Goal: Transaction & Acquisition: Obtain resource

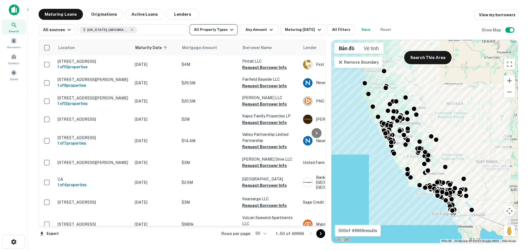
click at [229, 29] on icon "button" at bounding box center [231, 29] width 7 height 7
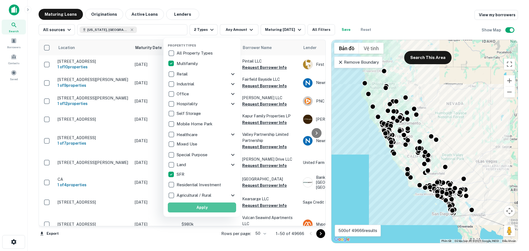
click at [209, 206] on button "Apply" at bounding box center [202, 207] width 68 height 10
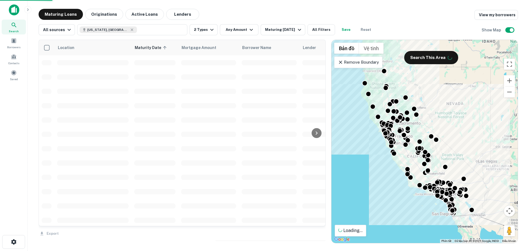
click at [248, 29] on icon "button" at bounding box center [251, 29] width 7 height 7
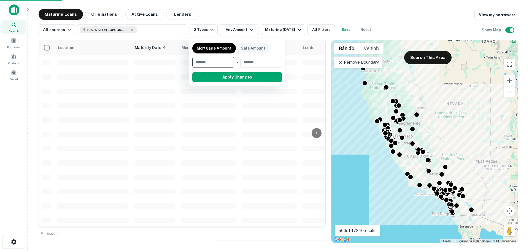
click at [218, 62] on input "number" at bounding box center [211, 62] width 38 height 11
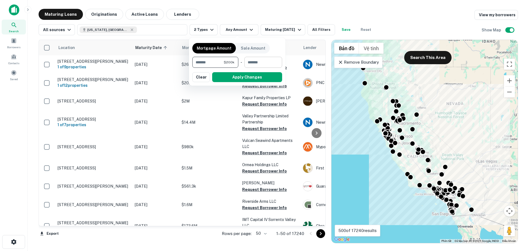
type input "******"
click at [263, 61] on input "number" at bounding box center [261, 62] width 34 height 11
type input "*******"
click at [264, 78] on button "Apply Changes" at bounding box center [247, 77] width 70 height 10
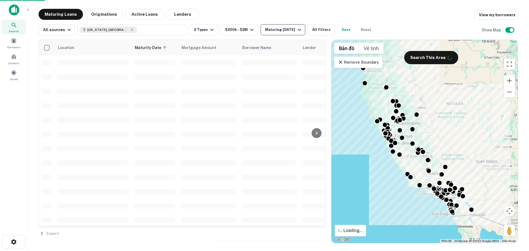
click at [294, 32] on div "Maturing [DATE]" at bounding box center [283, 29] width 37 height 7
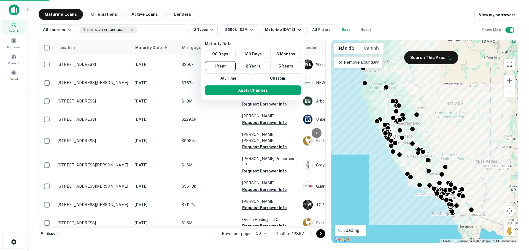
click at [285, 79] on button "Custom" at bounding box center [277, 78] width 47 height 10
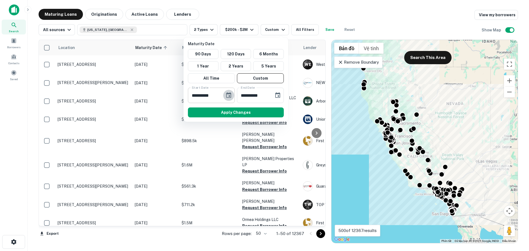
click at [226, 94] on icon "Choose date, selected date is Sep 30, 2025" at bounding box center [228, 95] width 7 height 7
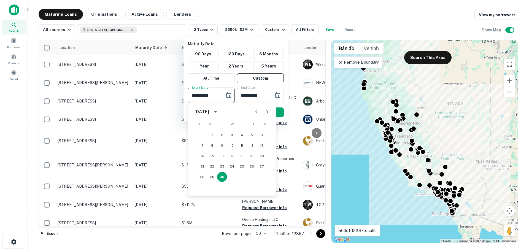
click at [265, 111] on icon "Next month" at bounding box center [267, 111] width 7 height 7
click at [266, 112] on icon "Next month" at bounding box center [267, 111] width 7 height 7
click at [211, 135] on button "1" at bounding box center [212, 135] width 10 height 10
type input "**********"
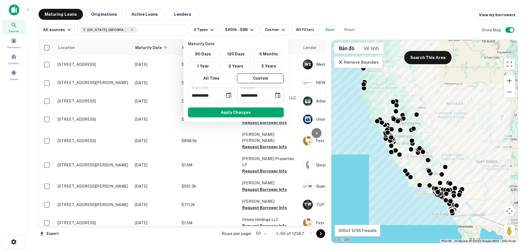
click at [259, 97] on input "**********" at bounding box center [253, 95] width 33 height 15
click at [278, 95] on icon "Choose date, selected date is Mar 29, 2026" at bounding box center [277, 95] width 5 height 6
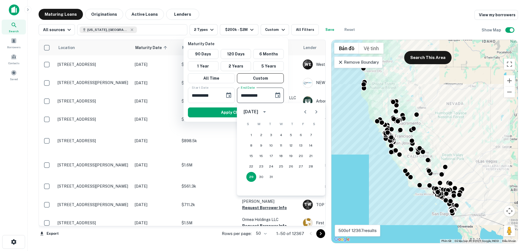
click at [303, 112] on icon "Previous month" at bounding box center [305, 111] width 7 height 7
click at [289, 155] on button "15" at bounding box center [291, 156] width 10 height 10
type input "**********"
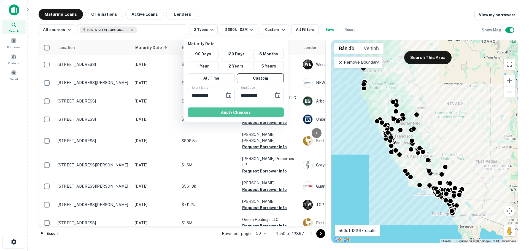
drag, startPoint x: 247, startPoint y: 112, endPoint x: 279, endPoint y: 31, distance: 87.3
click at [247, 112] on button "Apply Changes" at bounding box center [236, 112] width 96 height 10
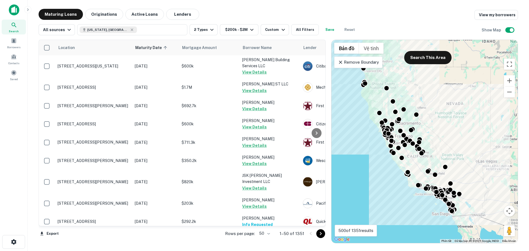
scroll to position [764, 0]
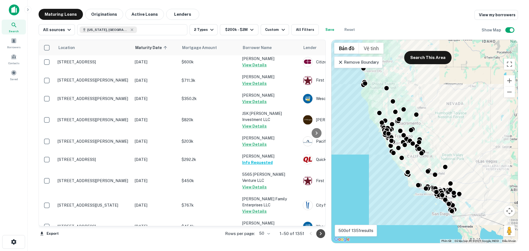
click at [320, 235] on icon "Go to next page" at bounding box center [320, 233] width 7 height 7
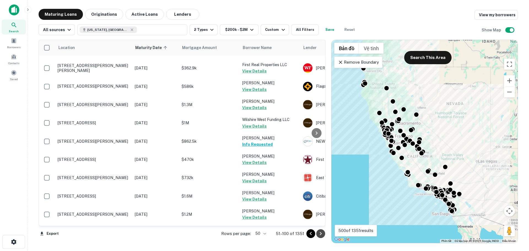
click at [320, 235] on icon "Go to next page" at bounding box center [320, 233] width 7 height 7
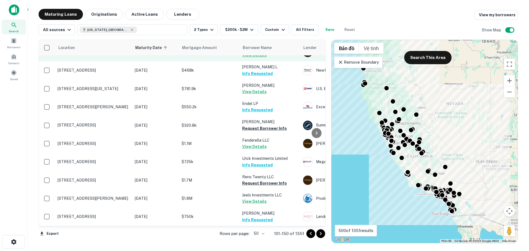
scroll to position [138, 0]
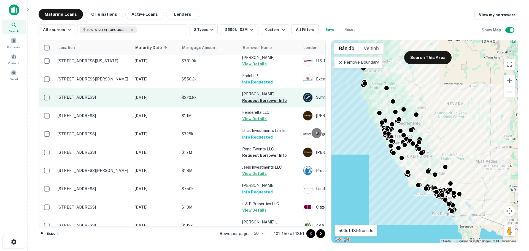
click at [262, 97] on button "Request Borrower Info" at bounding box center [264, 100] width 45 height 7
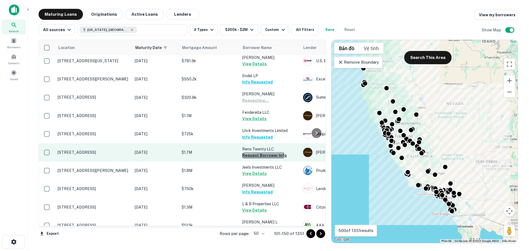
click at [260, 152] on button "Request Borrower Info" at bounding box center [264, 155] width 45 height 7
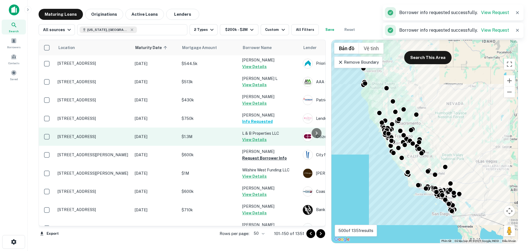
scroll to position [358, 0]
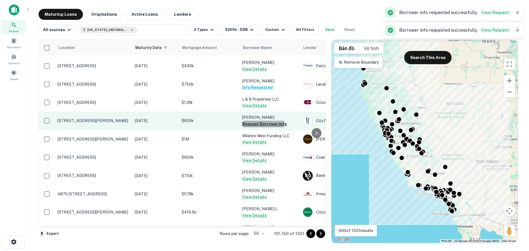
click at [252, 121] on button "Request Borrower Info" at bounding box center [264, 124] width 45 height 7
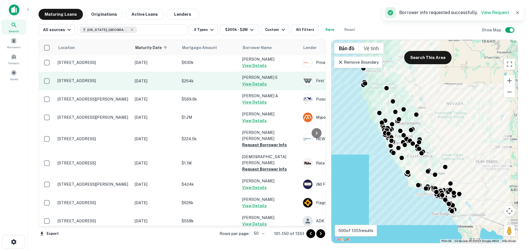
scroll to position [633, 0]
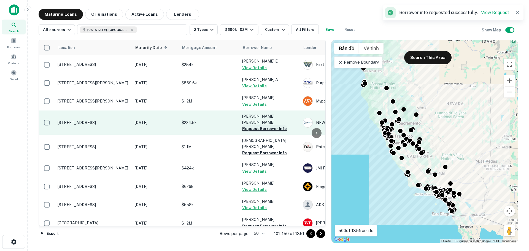
click at [255, 125] on button "Request Borrower Info" at bounding box center [264, 128] width 45 height 7
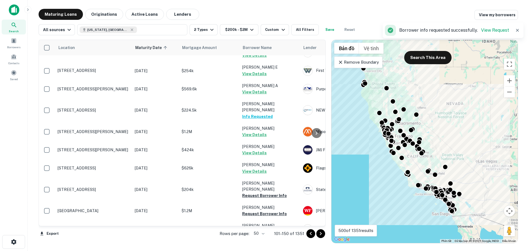
scroll to position [743, 0]
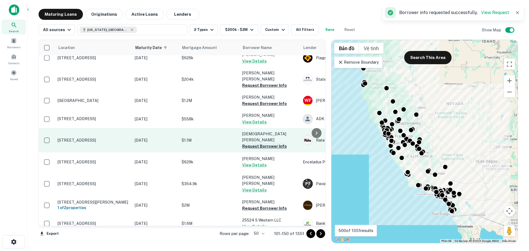
click at [254, 143] on button "Request Borrower Info" at bounding box center [264, 146] width 45 height 7
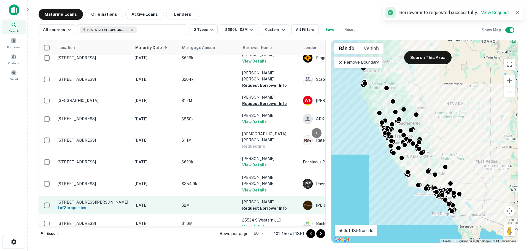
click at [254, 205] on button "Request Borrower Info" at bounding box center [264, 208] width 45 height 7
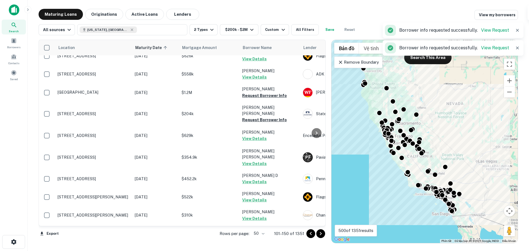
scroll to position [758, 0]
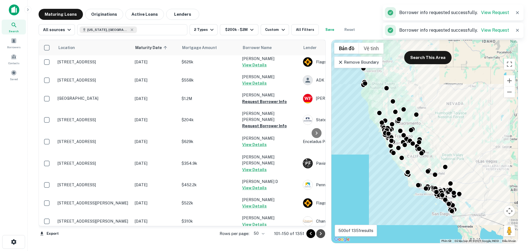
click at [321, 234] on icon "Go to next page" at bounding box center [320, 233] width 7 height 7
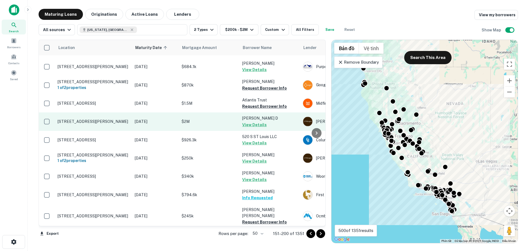
scroll to position [138, 0]
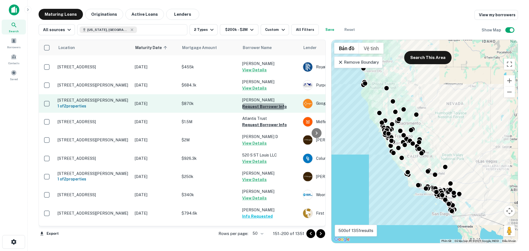
click at [254, 103] on button "Request Borrower Info" at bounding box center [264, 106] width 45 height 7
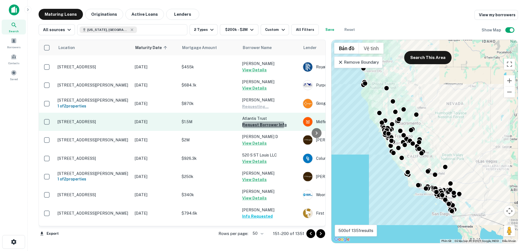
click at [259, 122] on button "Request Borrower Info" at bounding box center [264, 124] width 45 height 7
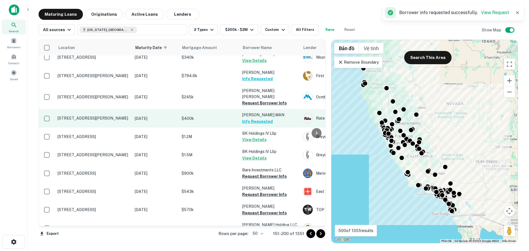
scroll to position [275, 0]
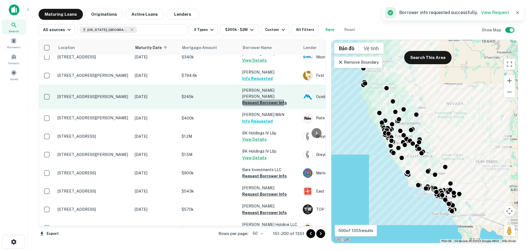
click at [252, 104] on button "Request Borrower Info" at bounding box center [264, 102] width 45 height 7
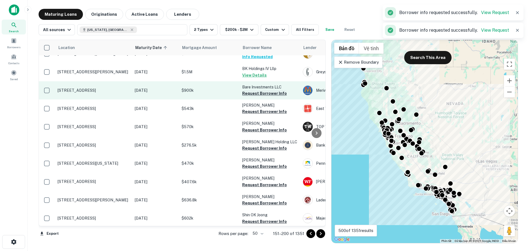
scroll to position [361, 0]
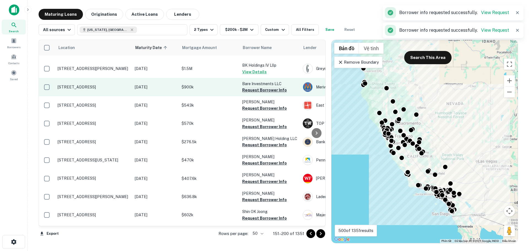
click at [256, 93] on button "Request Borrower Info" at bounding box center [264, 90] width 45 height 7
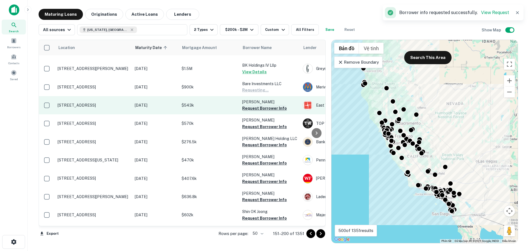
click at [256, 112] on button "Request Borrower Info" at bounding box center [264, 108] width 45 height 7
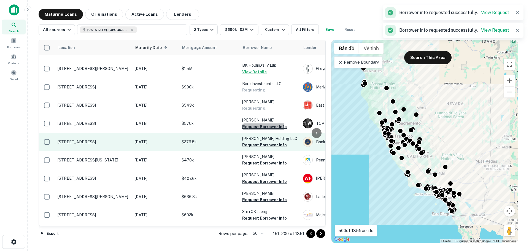
drag, startPoint x: 256, startPoint y: 130, endPoint x: 256, endPoint y: 143, distance: 12.7
click at [256, 130] on button "Request Borrower Info" at bounding box center [264, 126] width 45 height 7
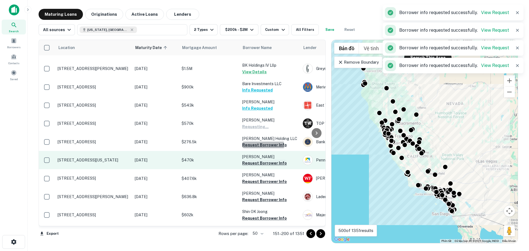
drag, startPoint x: 256, startPoint y: 149, endPoint x: 254, endPoint y: 166, distance: 16.7
click at [256, 148] on button "Request Borrower Info" at bounding box center [264, 145] width 45 height 7
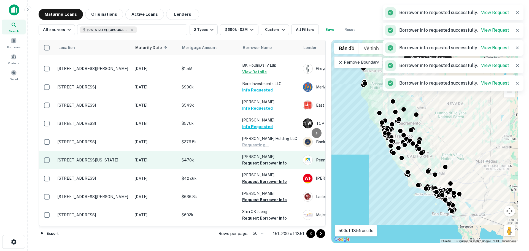
click at [254, 166] on button "Request Borrower Info" at bounding box center [264, 163] width 45 height 7
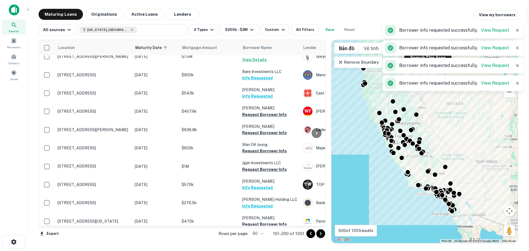
scroll to position [355, 0]
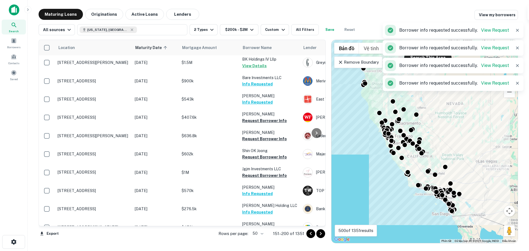
click at [254, 179] on button "Request Borrower Info" at bounding box center [264, 175] width 45 height 7
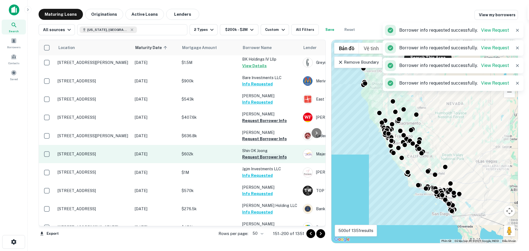
click at [251, 160] on button "Request Borrower Info" at bounding box center [264, 157] width 45 height 7
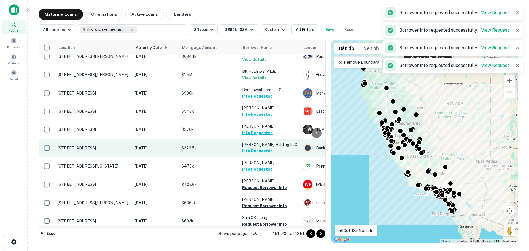
scroll to position [361, 0]
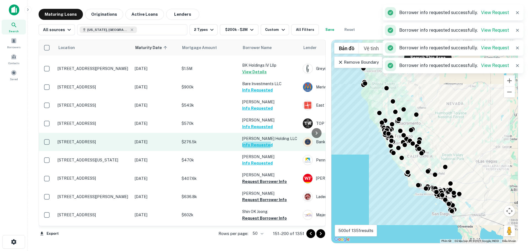
click at [253, 148] on button "Info Requested" at bounding box center [257, 145] width 31 height 7
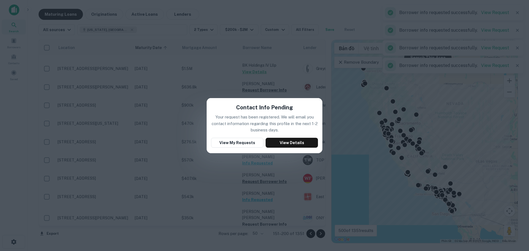
click at [227, 170] on div "Contact Info Pending Your request has been registered. We will email you contac…" at bounding box center [264, 125] width 529 height 251
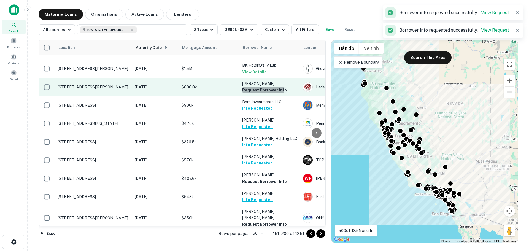
click at [263, 93] on button "Request Borrower Info" at bounding box center [264, 90] width 45 height 7
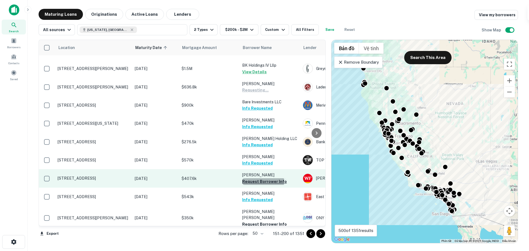
click at [259, 185] on button "Request Borrower Info" at bounding box center [264, 181] width 45 height 7
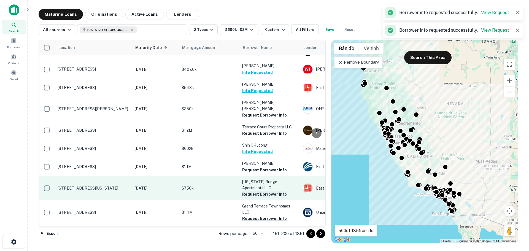
scroll to position [499, 0]
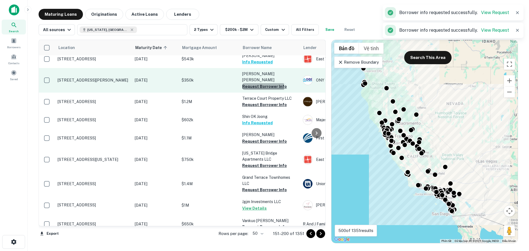
click at [254, 85] on button "Request Borrower Info" at bounding box center [264, 86] width 45 height 7
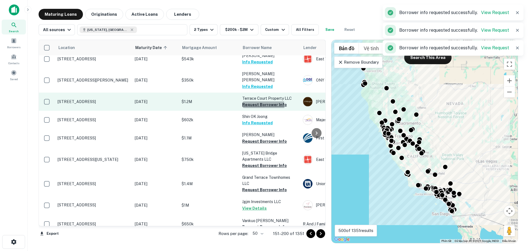
click at [256, 104] on button "Request Borrower Info" at bounding box center [264, 104] width 45 height 7
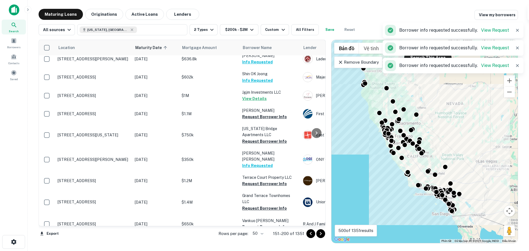
click at [254, 138] on p "[US_STATE] Bridge Apartments LLC" at bounding box center [269, 132] width 55 height 12
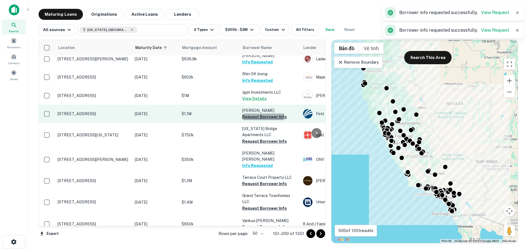
click at [255, 120] on button "Request Borrower Info" at bounding box center [264, 116] width 45 height 7
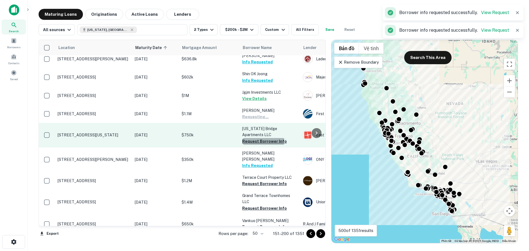
click at [255, 145] on button "Request Borrower Info" at bounding box center [264, 141] width 45 height 7
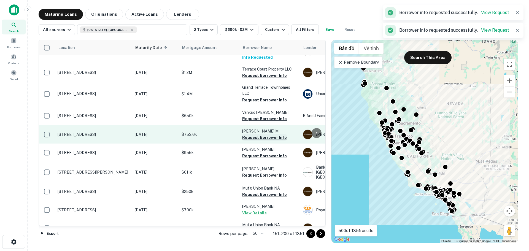
scroll to position [609, 0]
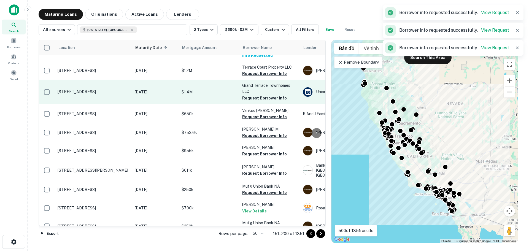
click at [254, 72] on button "Request Borrower Info" at bounding box center [264, 73] width 45 height 7
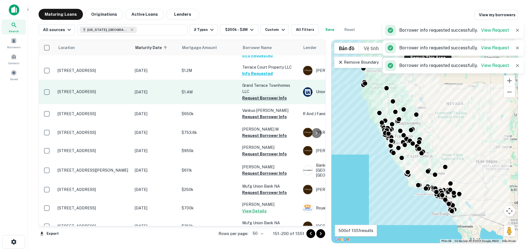
click at [253, 97] on button "Request Borrower Info" at bounding box center [264, 98] width 45 height 7
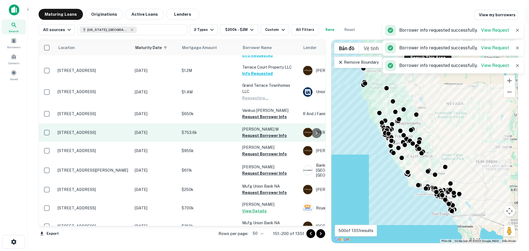
click at [254, 116] on button "Request Borrower Info" at bounding box center [264, 116] width 45 height 7
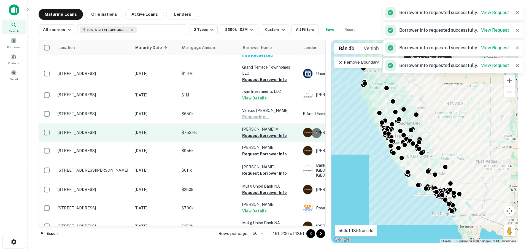
click at [253, 135] on button "Request Borrower Info" at bounding box center [264, 135] width 45 height 7
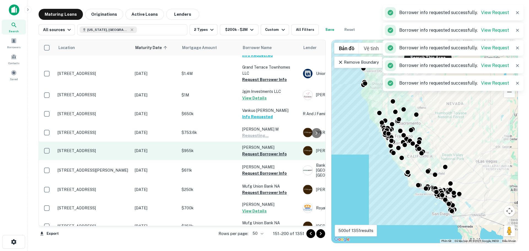
click at [254, 153] on button "Request Borrower Info" at bounding box center [264, 154] width 45 height 7
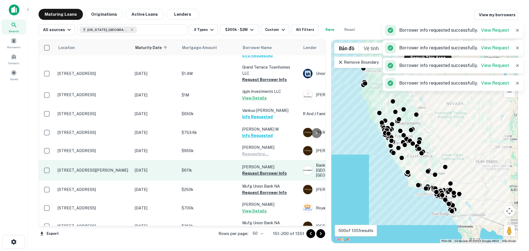
click at [254, 171] on button "Request Borrower Info" at bounding box center [264, 173] width 45 height 7
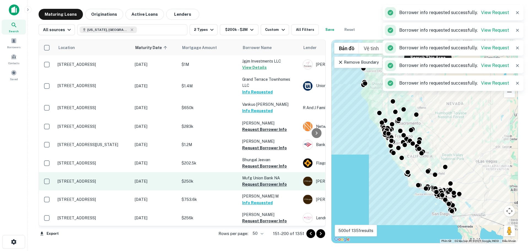
scroll to position [600, 0]
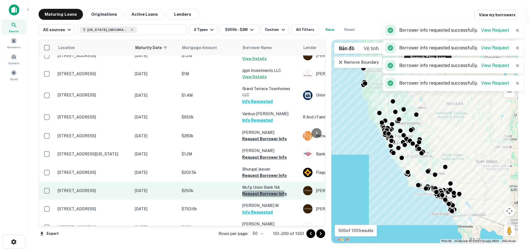
click at [254, 190] on button "Request Borrower Info" at bounding box center [264, 193] width 45 height 7
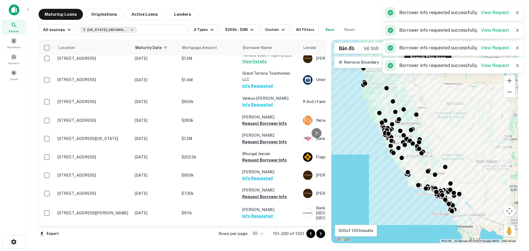
scroll to position [603, 0]
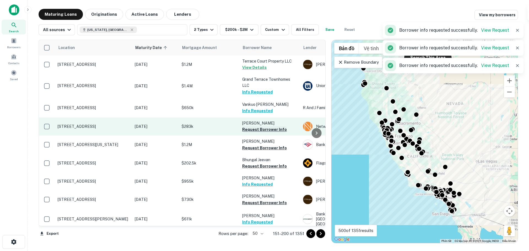
click at [258, 133] on button "Request Borrower Info" at bounding box center [264, 129] width 45 height 7
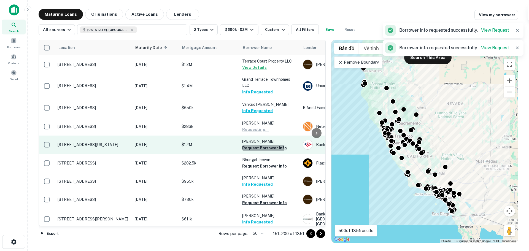
click at [261, 151] on button "Request Borrower Info" at bounding box center [264, 148] width 45 height 7
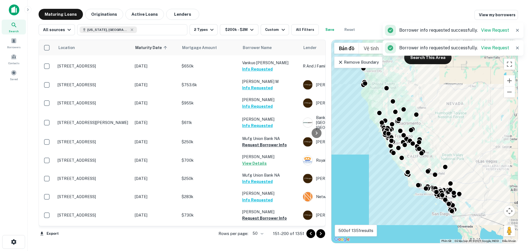
scroll to position [692, 0]
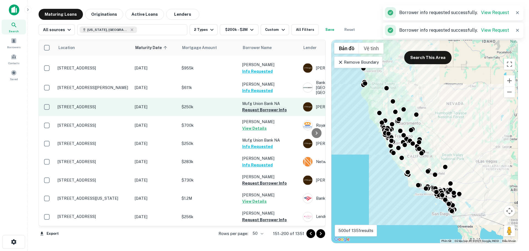
click at [256, 107] on button "Request Borrower Info" at bounding box center [264, 110] width 45 height 7
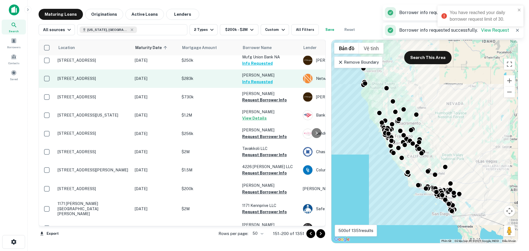
scroll to position [784, 0]
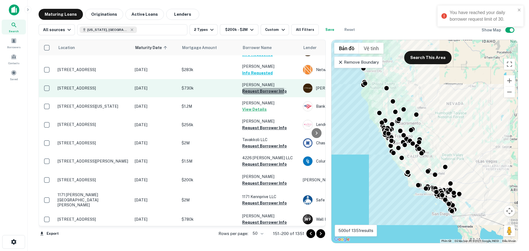
click at [257, 88] on button "Request Borrower Info" at bounding box center [264, 91] width 45 height 7
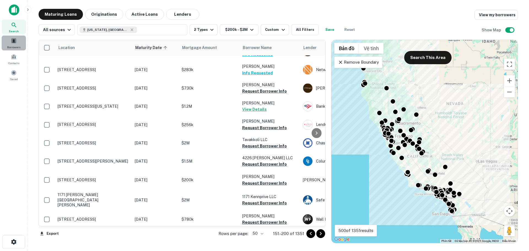
click at [13, 45] on span "Borrowers" at bounding box center [13, 47] width 13 height 4
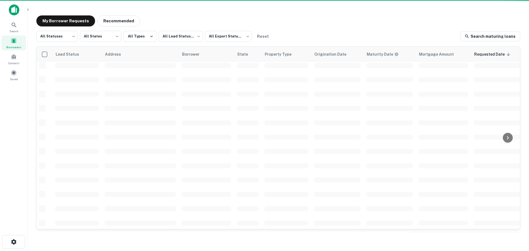
scroll to position [195, 0]
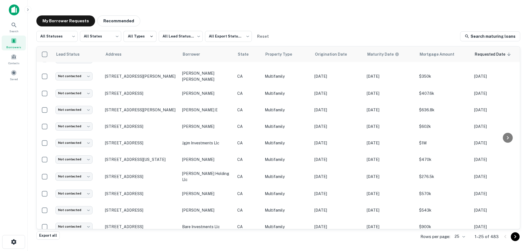
click at [48, 235] on button "Export all" at bounding box center [47, 235] width 23 height 8
